Goal: Information Seeking & Learning: Learn about a topic

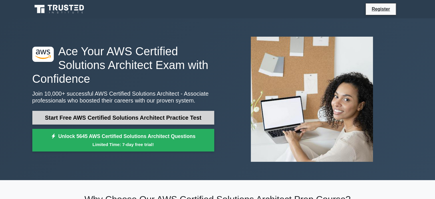
drag, startPoint x: 0, startPoint y: 0, endPoint x: 81, endPoint y: 120, distance: 144.8
click at [81, 120] on link "Start Free AWS Certified Solutions Architect Practice Test" at bounding box center [123, 118] width 182 height 14
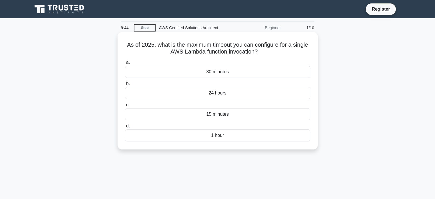
click at [218, 95] on div "24 hours" at bounding box center [217, 93] width 185 height 12
click at [125, 85] on input "b. 24 hours" at bounding box center [125, 84] width 0 height 4
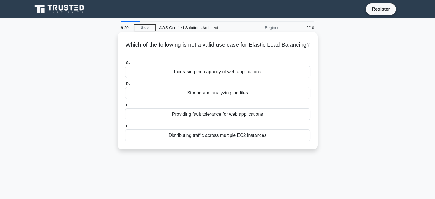
click at [217, 96] on div "Storing and analyzing log files" at bounding box center [217, 93] width 185 height 12
click at [125, 85] on input "b. Storing and analyzing log files" at bounding box center [125, 84] width 0 height 4
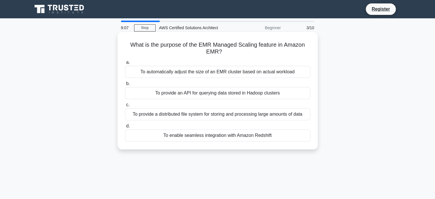
click at [199, 114] on div "To provide a distributed file system for storing and processing large amounts o…" at bounding box center [217, 114] width 185 height 12
click at [125, 107] on input "c. To provide a distributed file system for storing and processing large amount…" at bounding box center [125, 105] width 0 height 4
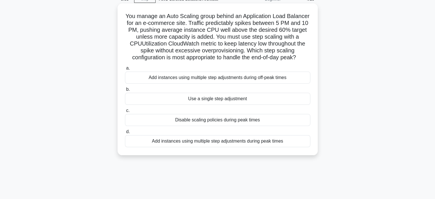
scroll to position [57, 0]
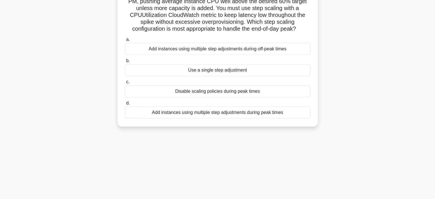
click at [266, 118] on div "Add instances using multiple step adjustments during peak times" at bounding box center [217, 112] width 185 height 12
click at [125, 105] on input "d. Add instances using multiple step adjustments during peak times" at bounding box center [125, 103] width 0 height 4
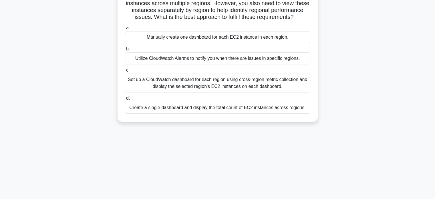
scroll to position [0, 0]
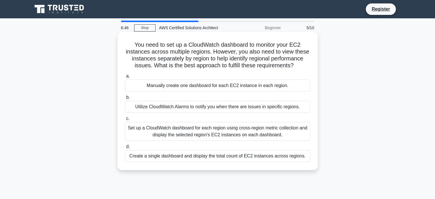
click at [176, 135] on div "Set up a CloudWatch dashboard for each region using cross-region metric collect…" at bounding box center [217, 131] width 185 height 19
click at [125, 120] on input "c. Set up a CloudWatch dashboard for each region using cross-region metric coll…" at bounding box center [125, 119] width 0 height 4
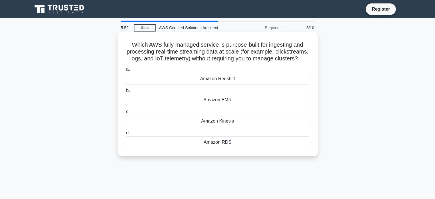
click at [230, 121] on div "Amazon Kinesis" at bounding box center [217, 121] width 185 height 12
click at [125, 114] on input "c. Amazon Kinesis" at bounding box center [125, 112] width 0 height 4
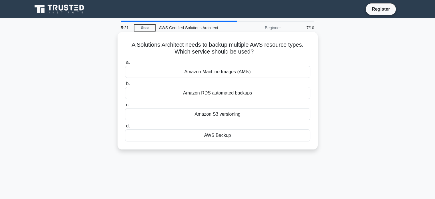
click at [230, 91] on div "Amazon RDS automated backups" at bounding box center [217, 93] width 185 height 12
click at [125, 85] on input "b. Amazon RDS automated backups" at bounding box center [125, 84] width 0 height 4
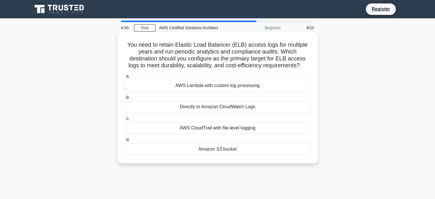
click at [215, 151] on div "Amazon S3 bucket" at bounding box center [217, 149] width 185 height 12
click at [125, 142] on input "d. Amazon S3 bucket" at bounding box center [125, 140] width 0 height 4
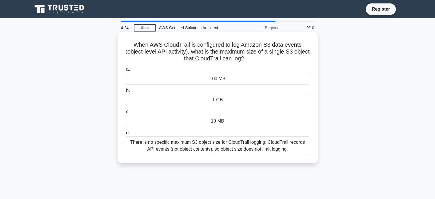
click at [286, 43] on h5 "When AWS CloudTrail is configured to log Amazon S3 data events (object-level AP…" at bounding box center [217, 51] width 186 height 21
click at [222, 80] on div "100 MB" at bounding box center [217, 79] width 185 height 12
click at [125, 71] on input "a. 100 MB" at bounding box center [125, 69] width 0 height 4
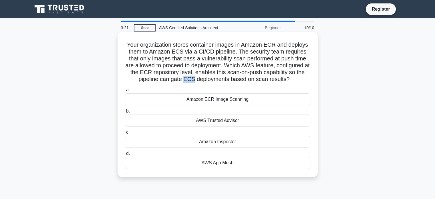
drag, startPoint x: 184, startPoint y: 79, endPoint x: 192, endPoint y: 77, distance: 8.2
click at [192, 77] on h5 "Your organization stores container images in Amazon ECR and deploys them to Ama…" at bounding box center [217, 62] width 186 height 42
click at [250, 162] on div "AWS App Mesh" at bounding box center [217, 163] width 185 height 12
click at [125, 155] on input "d. AWS App Mesh" at bounding box center [125, 154] width 0 height 4
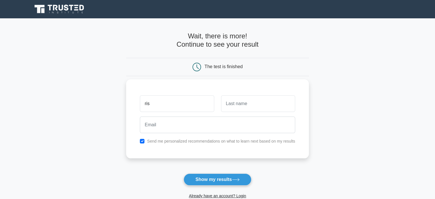
type input "ris"
type input "cjo"
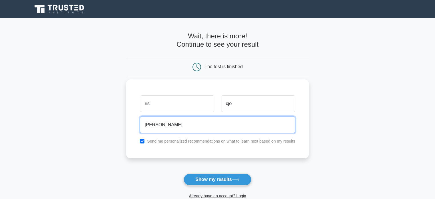
type input "[PERSON_NAME][EMAIL_ADDRESS][DOMAIN_NAME]"
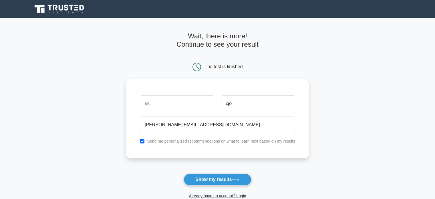
click at [167, 143] on label "Send me personalized recommendations on what to learn next based on my results" at bounding box center [221, 141] width 148 height 5
click at [143, 142] on input "checkbox" at bounding box center [142, 141] width 5 height 5
checkbox input "false"
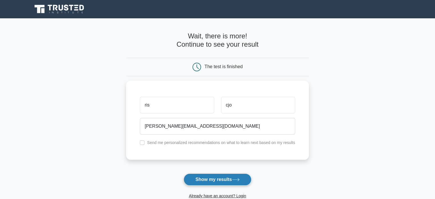
click at [213, 177] on button "Show my results" at bounding box center [217, 179] width 67 height 12
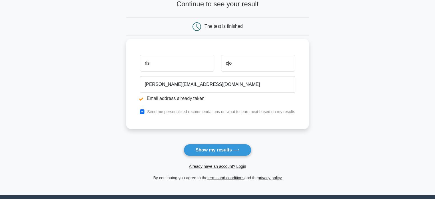
scroll to position [62, 0]
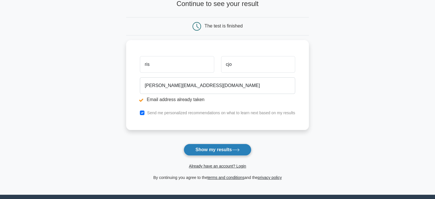
click at [215, 154] on button "Show my results" at bounding box center [217, 150] width 67 height 12
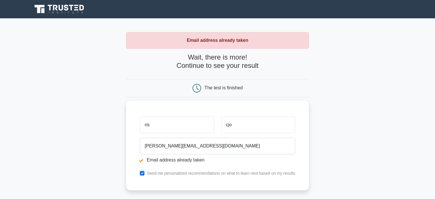
click at [173, 128] on input "ris" at bounding box center [177, 124] width 74 height 17
type input "r"
type input "[PERSON_NAME]"
click at [235, 126] on input "cjo" at bounding box center [258, 124] width 74 height 17
type input "c"
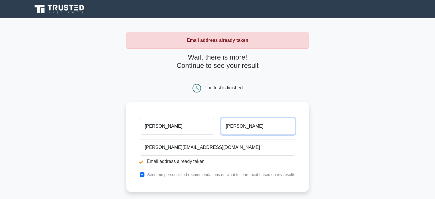
scroll to position [120, 0]
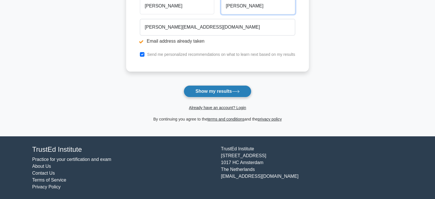
type input "Chougule"
click at [210, 91] on button "Show my results" at bounding box center [217, 91] width 67 height 12
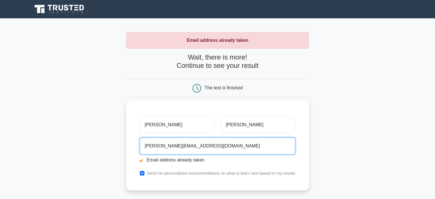
click at [186, 146] on input "[PERSON_NAME][EMAIL_ADDRESS][DOMAIN_NAME]" at bounding box center [217, 146] width 155 height 17
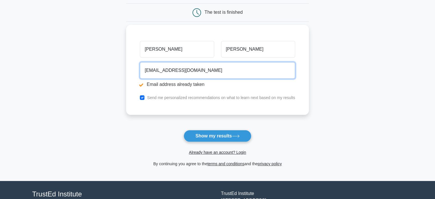
scroll to position [82, 0]
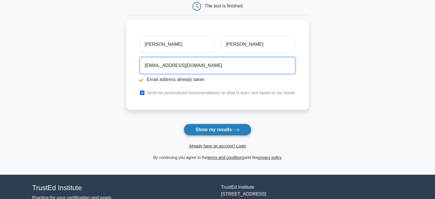
type input "[EMAIL_ADDRESS][DOMAIN_NAME]"
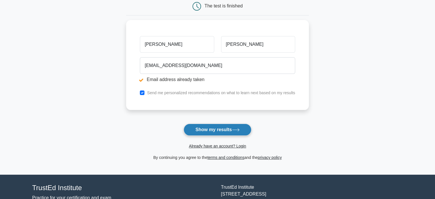
click at [206, 130] on button "Show my results" at bounding box center [217, 130] width 67 height 12
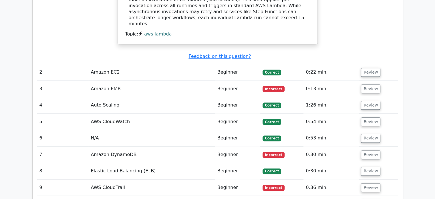
scroll to position [683, 0]
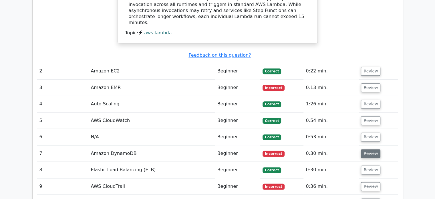
click at [371, 149] on button "Review" at bounding box center [370, 153] width 19 height 9
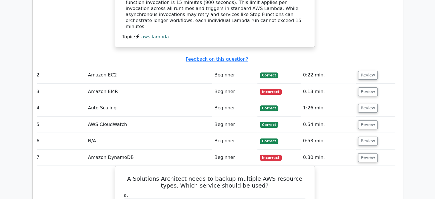
scroll to position [679, 0]
click at [367, 87] on button "Review" at bounding box center [367, 91] width 19 height 9
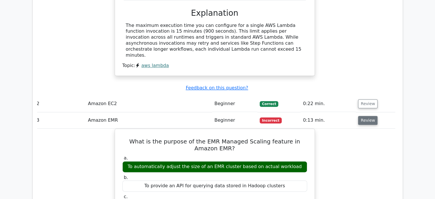
scroll to position [644, 0]
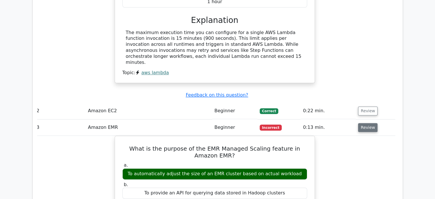
click at [365, 123] on button "Review" at bounding box center [367, 127] width 19 height 9
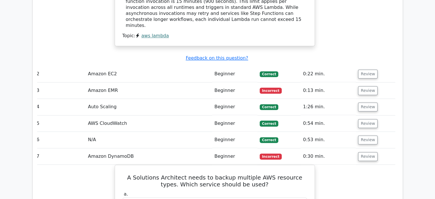
scroll to position [680, 0]
drag, startPoint x: 343, startPoint y: 143, endPoint x: 338, endPoint y: 158, distance: 16.5
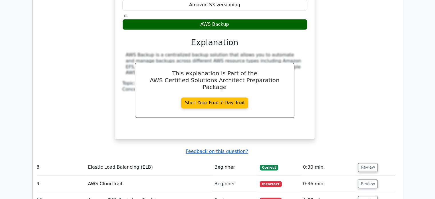
scroll to position [918, 0]
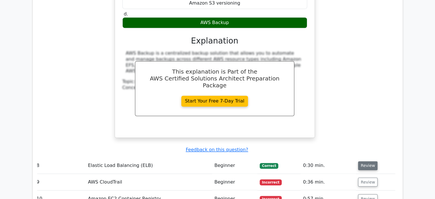
click at [360, 161] on button "Review" at bounding box center [367, 165] width 19 height 9
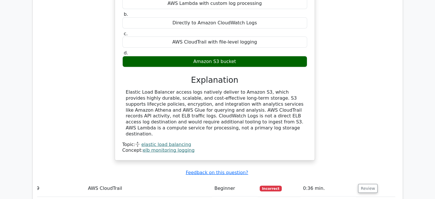
scroll to position [1148, 0]
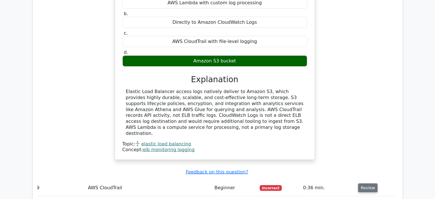
click at [364, 183] on button "Review" at bounding box center [367, 187] width 19 height 9
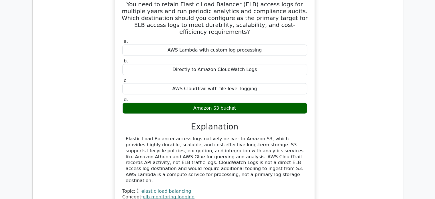
scroll to position [1081, 0]
